Goal: Task Accomplishment & Management: Manage account settings

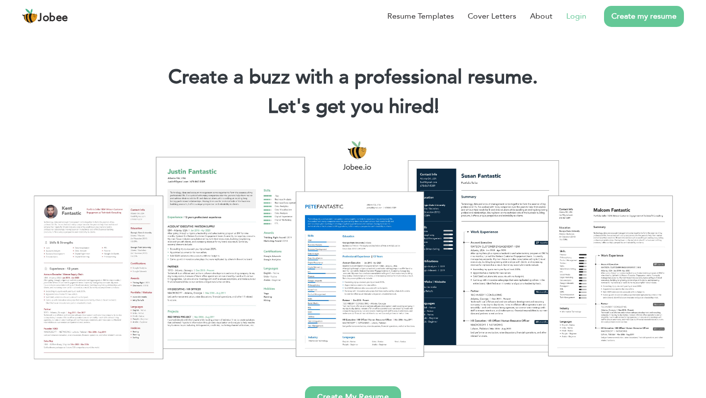
click at [573, 21] on link "Login" at bounding box center [576, 16] width 20 height 12
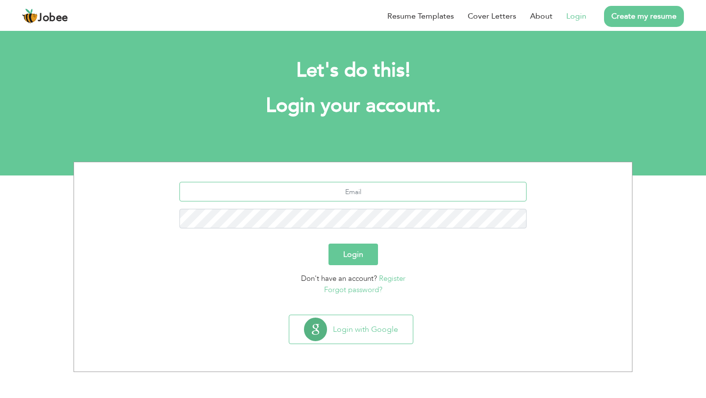
click at [396, 182] on input "text" at bounding box center [352, 192] width 347 height 20
type input "benishnaeem450@gmail.com"
click at [328, 244] on button "Login" at bounding box center [353, 255] width 50 height 22
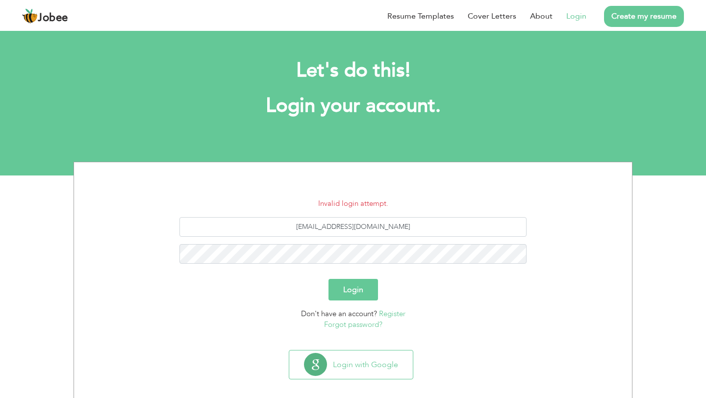
click at [389, 313] on link "Register" at bounding box center [392, 314] width 26 height 10
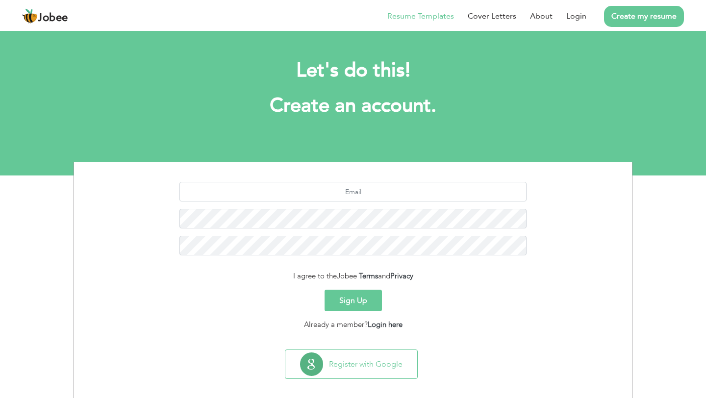
click at [421, 17] on link "Resume Templates" at bounding box center [420, 16] width 67 height 12
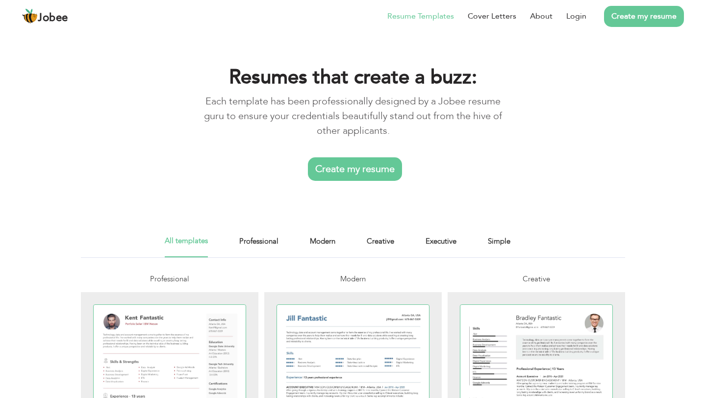
click at [347, 173] on link "Create my resume" at bounding box center [355, 169] width 94 height 24
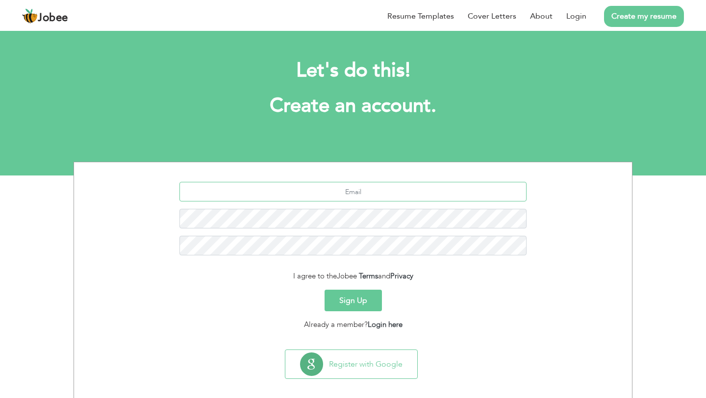
click at [329, 184] on input "text" at bounding box center [352, 192] width 347 height 20
type input "b"
click at [569, 20] on link "Login" at bounding box center [576, 16] width 20 height 12
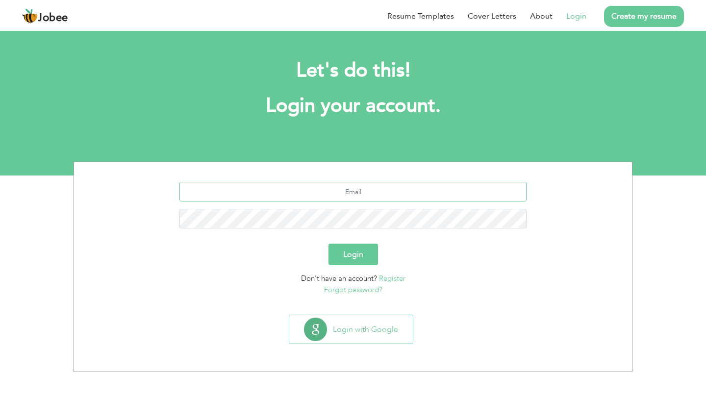
click at [379, 192] on input "text" at bounding box center [352, 192] width 347 height 20
type input "[EMAIL_ADDRESS][DOMAIN_NAME]"
click at [328, 244] on button "Login" at bounding box center [353, 255] width 50 height 22
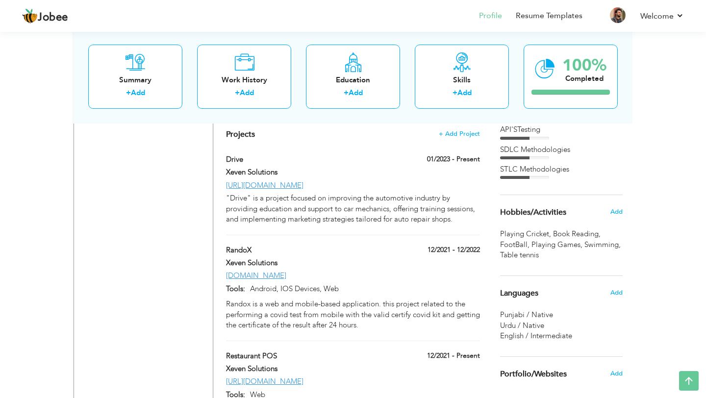
scroll to position [619, 0]
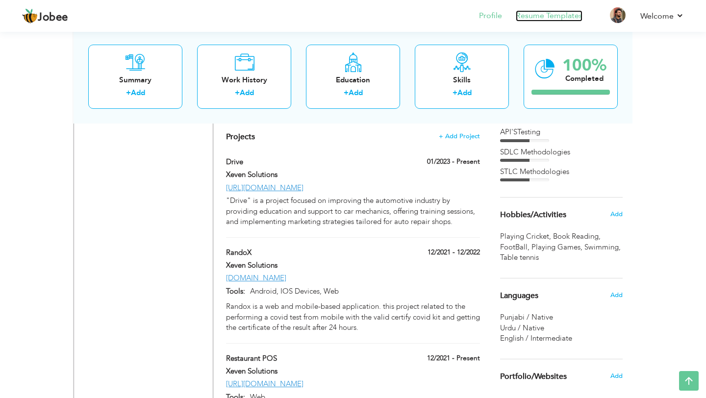
click at [532, 13] on link "Resume Templates" at bounding box center [549, 15] width 67 height 11
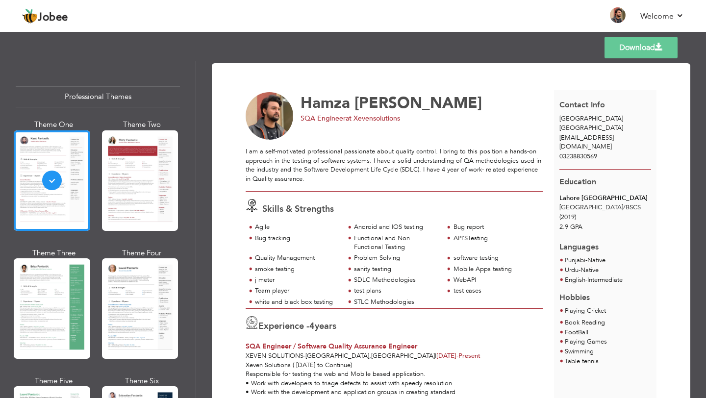
click at [364, 103] on span "Malik" at bounding box center [417, 103] width 127 height 21
click at [392, 103] on span "Malik" at bounding box center [417, 103] width 127 height 21
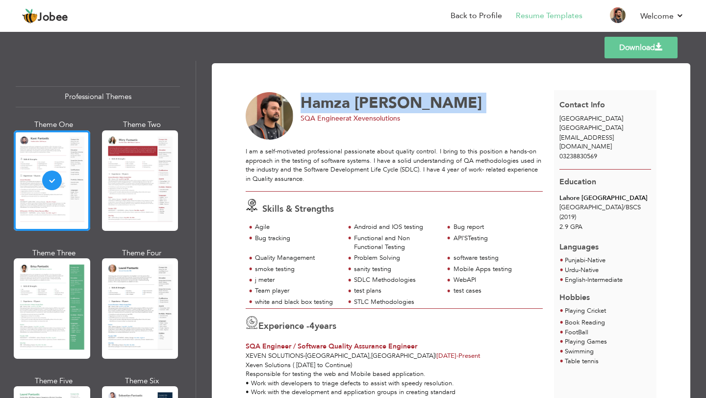
click at [392, 103] on span "Malik" at bounding box center [417, 103] width 127 height 21
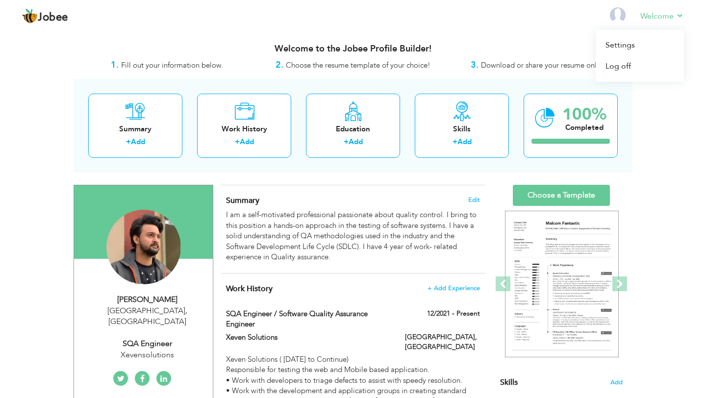
click at [649, 9] on li "Welcome Settings Log off" at bounding box center [654, 16] width 57 height 26
click at [632, 43] on link "Settings" at bounding box center [639, 45] width 88 height 21
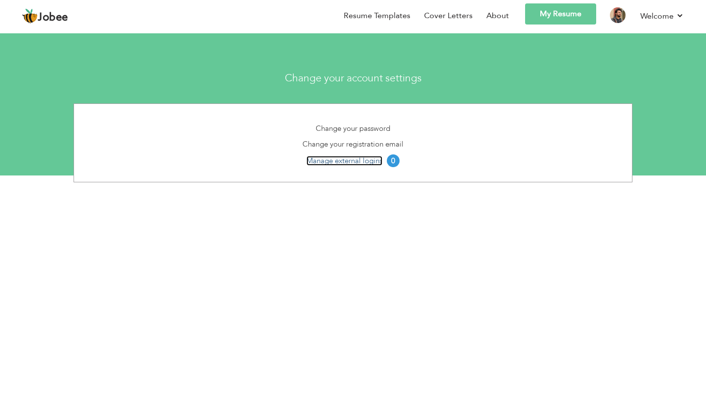
click at [324, 160] on link "Manage external logins" at bounding box center [344, 161] width 76 height 10
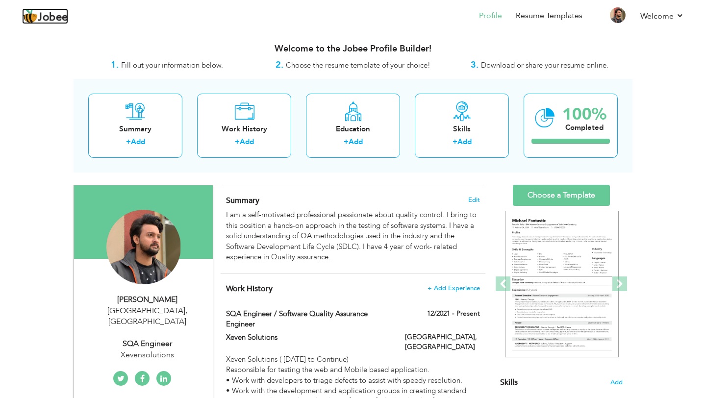
click at [50, 17] on span "Jobee" at bounding box center [53, 17] width 30 height 11
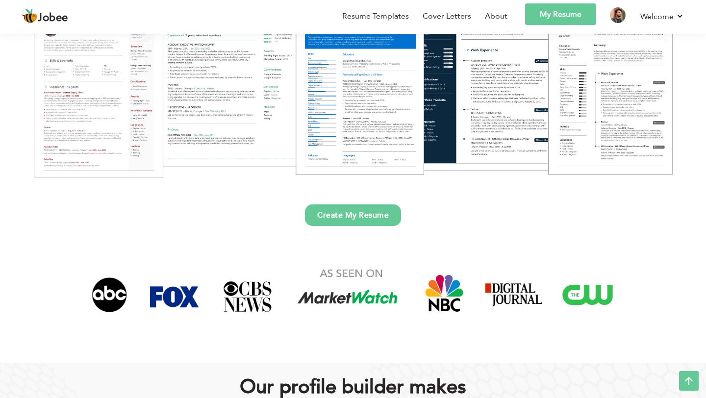
scroll to position [179, 0]
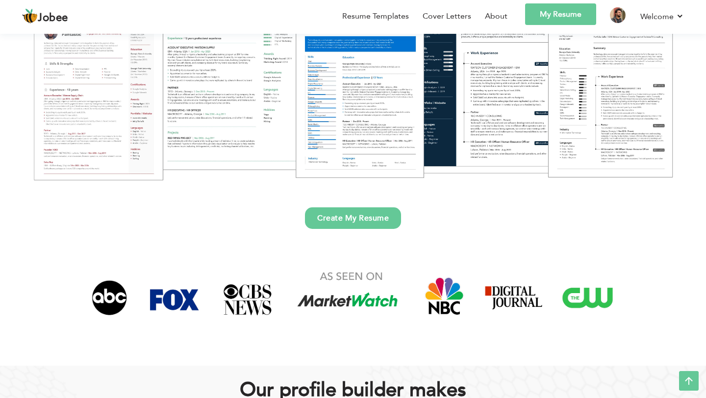
click at [349, 219] on link "Create My Resume" at bounding box center [353, 218] width 96 height 22
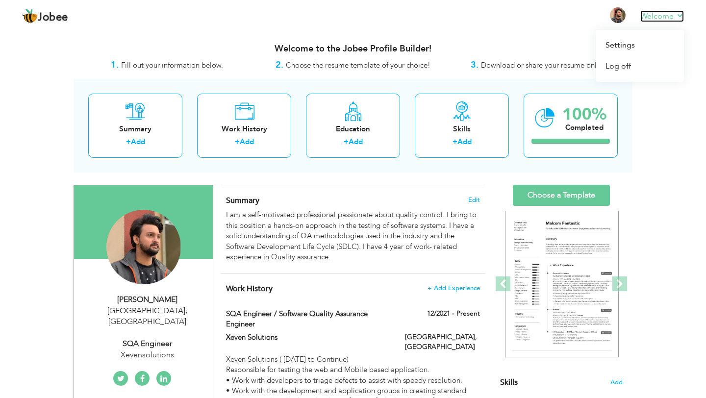
click at [662, 17] on link "Welcome" at bounding box center [662, 16] width 44 height 12
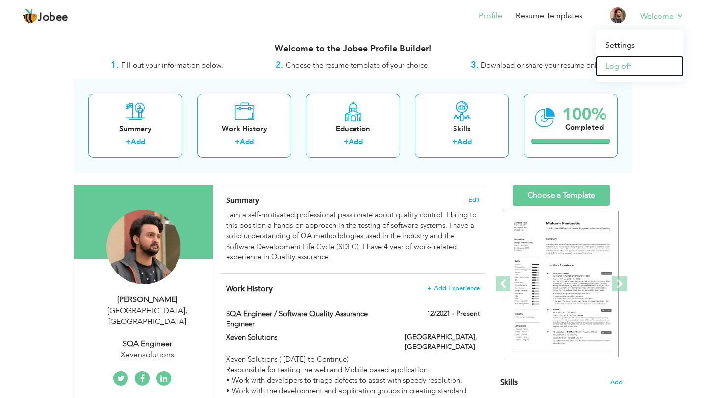
click at [620, 65] on link "Log off" at bounding box center [639, 66] width 88 height 21
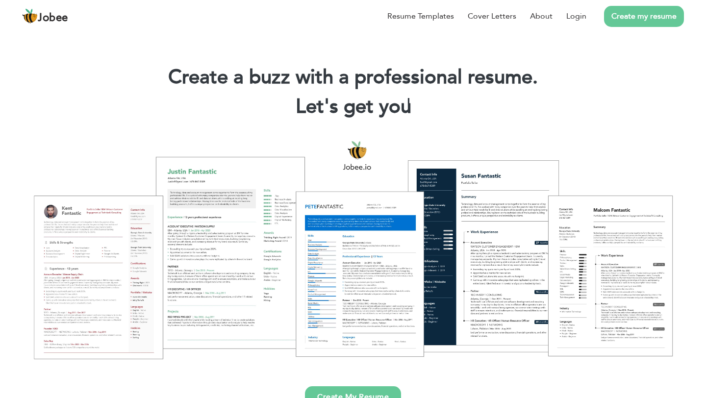
click at [632, 14] on link "Create my resume" at bounding box center [644, 16] width 80 height 21
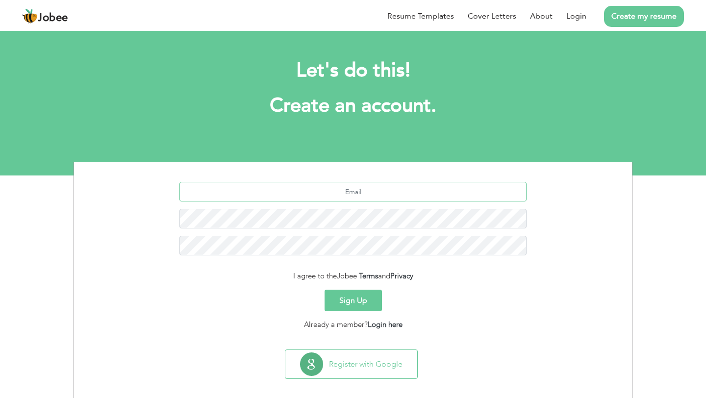
click at [328, 196] on input "text" at bounding box center [352, 192] width 347 height 20
type input "[EMAIL_ADDRESS][DOMAIN_NAME]"
click at [363, 294] on button "Sign Up" at bounding box center [352, 301] width 57 height 22
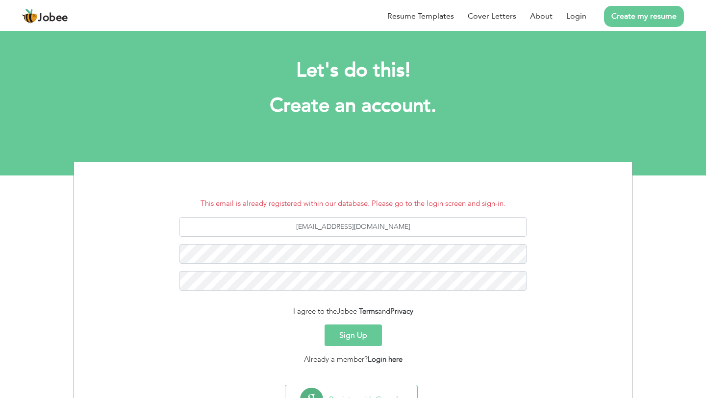
click at [350, 335] on button "Sign Up" at bounding box center [352, 335] width 57 height 22
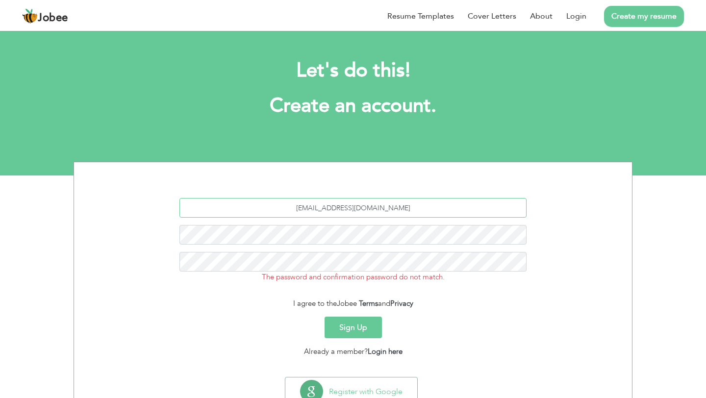
drag, startPoint x: 405, startPoint y: 208, endPoint x: 299, endPoint y: 207, distance: 105.9
click at [297, 207] on input "[EMAIL_ADDRESS][DOMAIN_NAME]" at bounding box center [352, 208] width 347 height 20
click at [579, 17] on link "Login" at bounding box center [576, 16] width 20 height 12
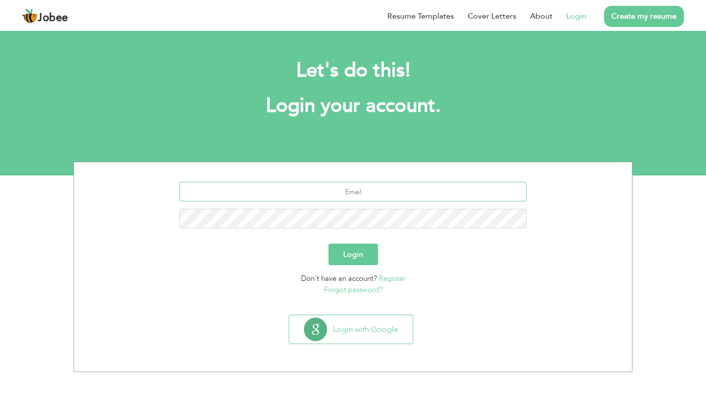
click at [340, 195] on input "text" at bounding box center [352, 192] width 347 height 20
paste input "[EMAIL_ADDRESS][DOMAIN_NAME]"
type input "[EMAIL_ADDRESS][DOMAIN_NAME]"
click at [348, 248] on button "Login" at bounding box center [353, 255] width 50 height 22
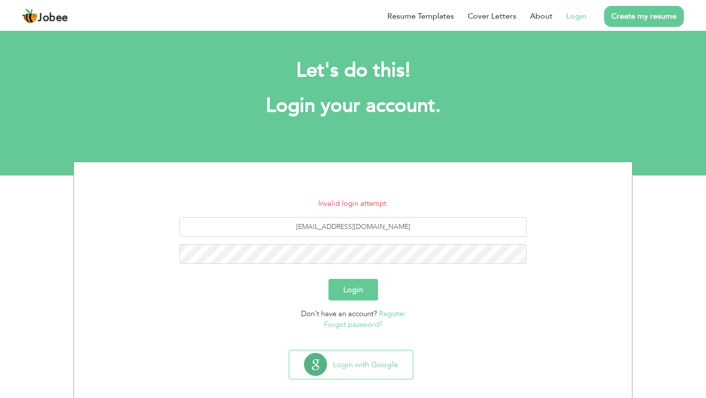
click at [362, 287] on button "Login" at bounding box center [353, 290] width 50 height 22
click at [328, 279] on button "Login" at bounding box center [353, 290] width 50 height 22
click at [348, 334] on section "Invalid login attempt. benishnaeem450@gmail.com Login Don't have an account? Re…" at bounding box center [352, 254] width 543 height 184
click at [342, 322] on link "Forgot password?" at bounding box center [353, 325] width 58 height 10
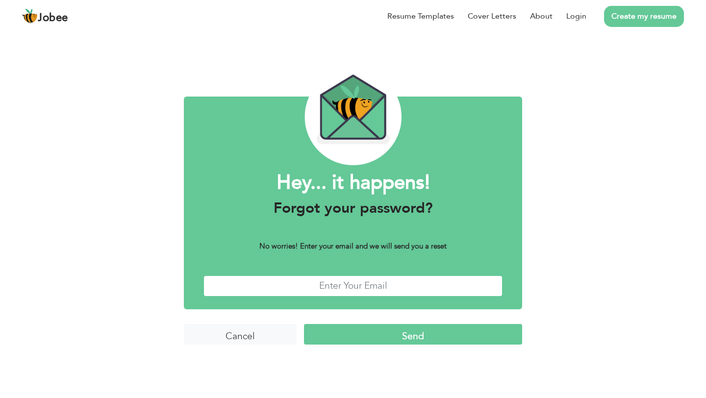
click at [349, 280] on input "text" at bounding box center [352, 285] width 299 height 21
paste input "benishnaeem450@gmail.com"
type input "benishnaeem450@gmail.com"
click at [399, 338] on input "Send" at bounding box center [413, 334] width 218 height 21
